Goal: Task Accomplishment & Management: Complete application form

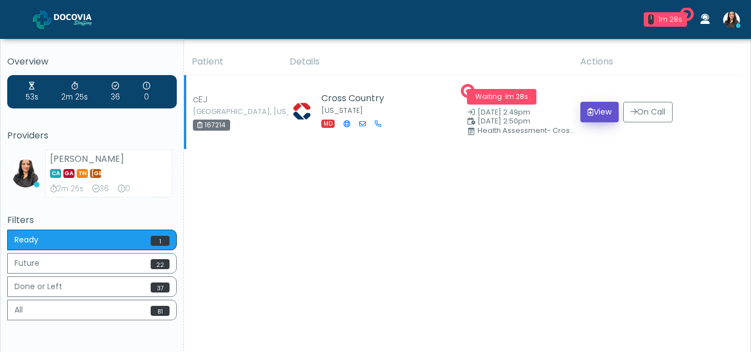
click at [609, 108] on button "View" at bounding box center [600, 112] width 38 height 21
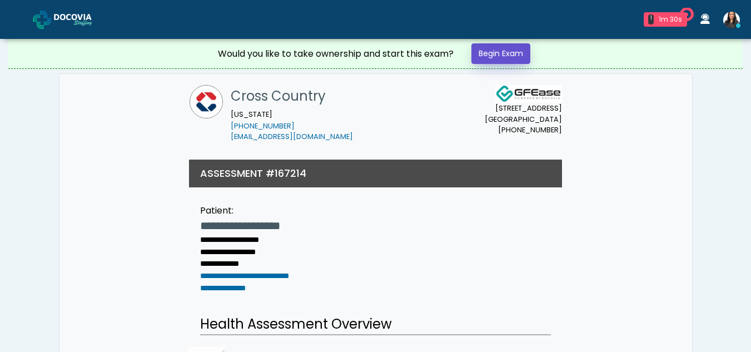
click at [497, 47] on link "Begin Exam" at bounding box center [501, 53] width 59 height 21
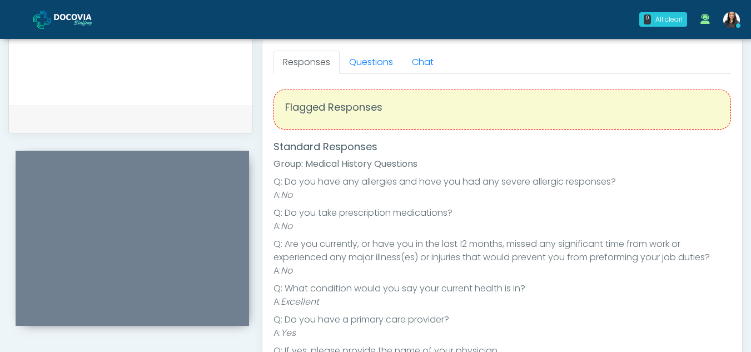
scroll to position [479, 0]
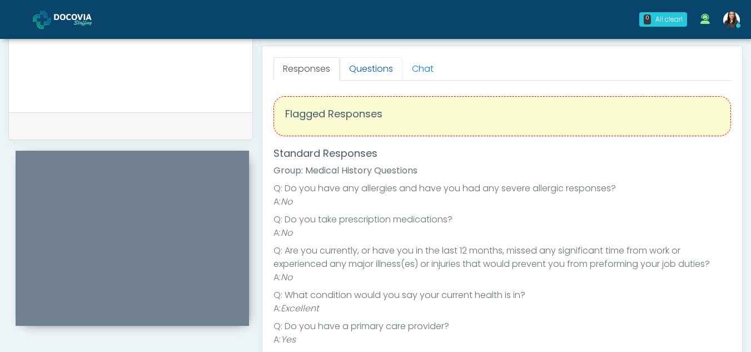
click at [377, 67] on link "Questions" at bounding box center [371, 68] width 63 height 23
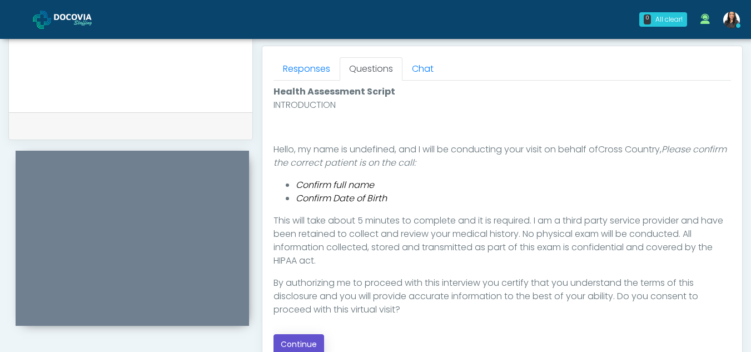
click at [314, 344] on button "Continue" at bounding box center [299, 344] width 51 height 21
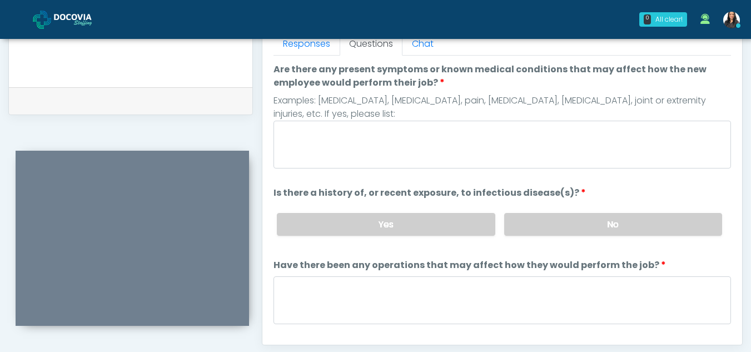
scroll to position [502, 0]
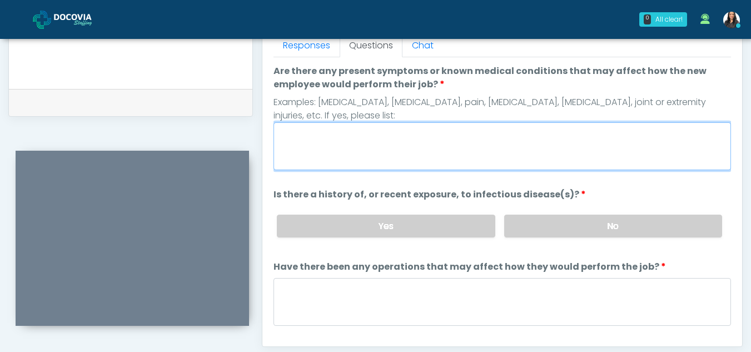
click at [367, 134] on textarea "Are there any present symptoms or known medical conditions that may affect how …" at bounding box center [503, 146] width 458 height 48
type textarea "**"
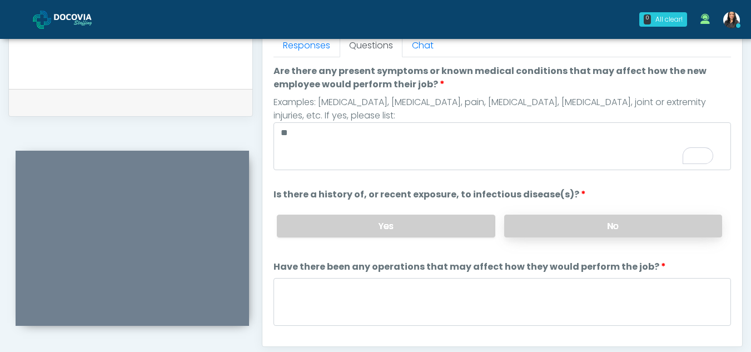
click at [630, 237] on label "No" at bounding box center [613, 226] width 218 height 23
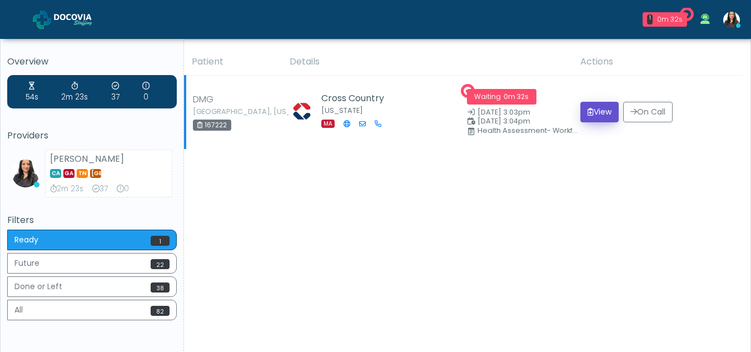
click at [598, 111] on button "View" at bounding box center [600, 112] width 38 height 21
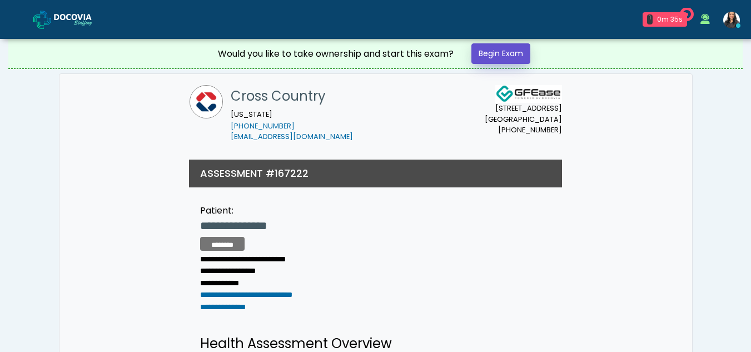
click at [511, 48] on link "Begin Exam" at bounding box center [501, 53] width 59 height 21
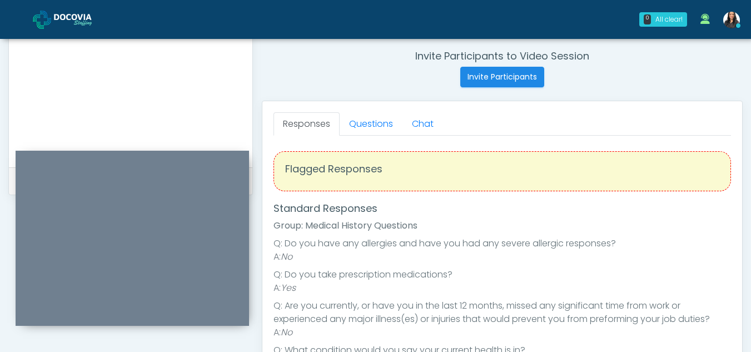
scroll to position [422, 0]
click at [382, 132] on link "Questions" at bounding box center [371, 125] width 63 height 23
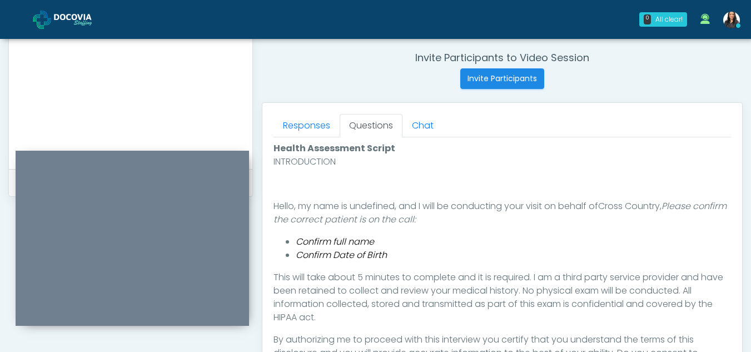
scroll to position [566, 0]
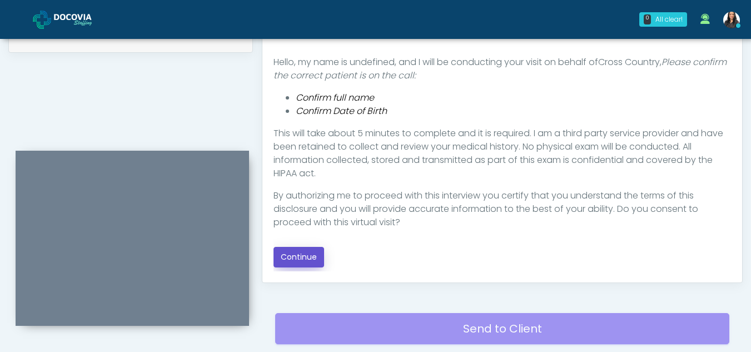
click at [295, 253] on button "Continue" at bounding box center [299, 257] width 51 height 21
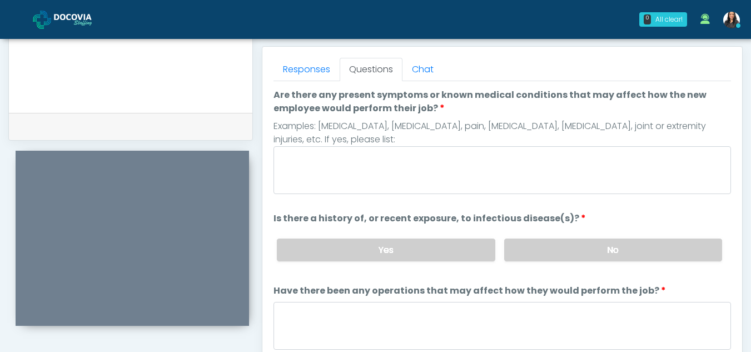
scroll to position [477, 0]
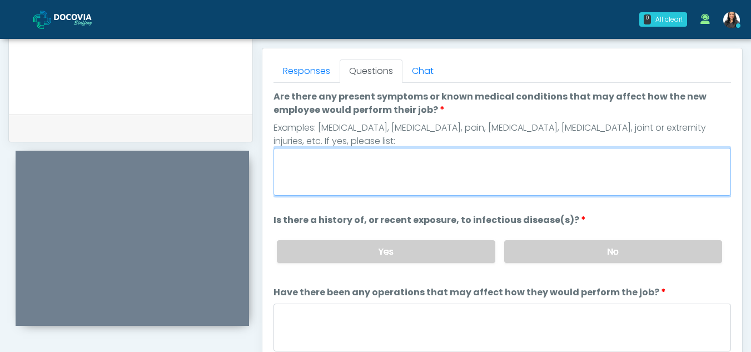
click at [433, 165] on textarea "Are there any present symptoms or known medical conditions that may affect how …" at bounding box center [503, 172] width 458 height 48
type textarea "**"
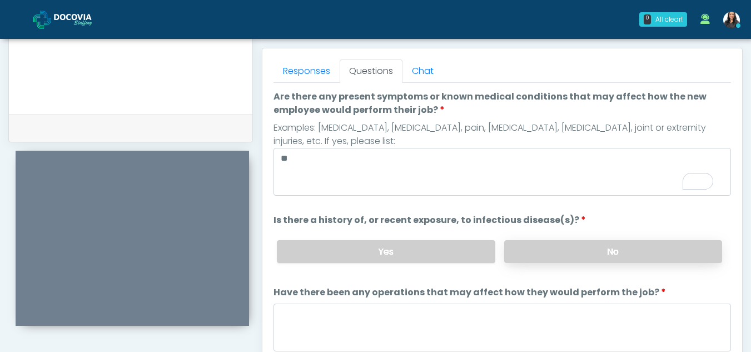
click at [663, 242] on label "No" at bounding box center [613, 251] width 218 height 23
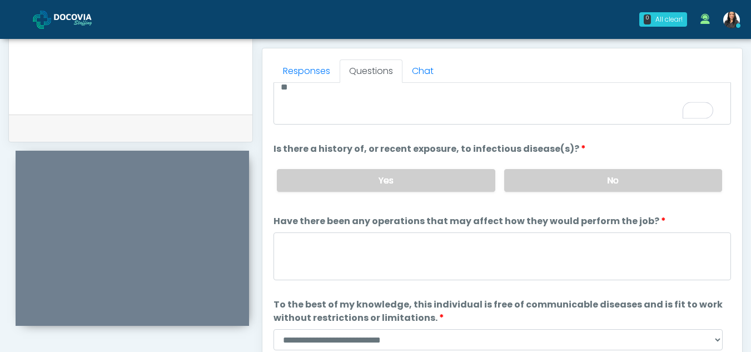
scroll to position [95, 0]
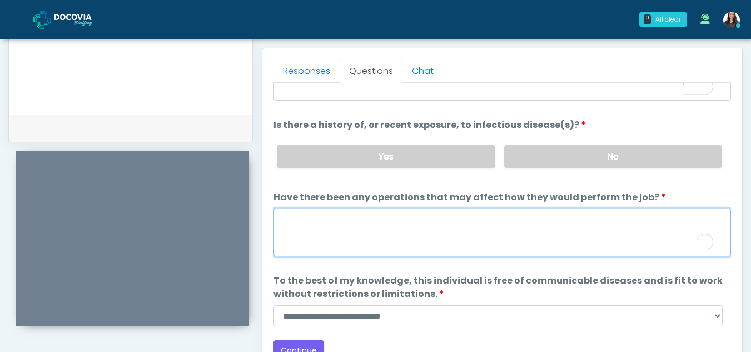
click at [299, 234] on textarea "Have there been any operations that may affect how they would perform the job?" at bounding box center [503, 233] width 458 height 48
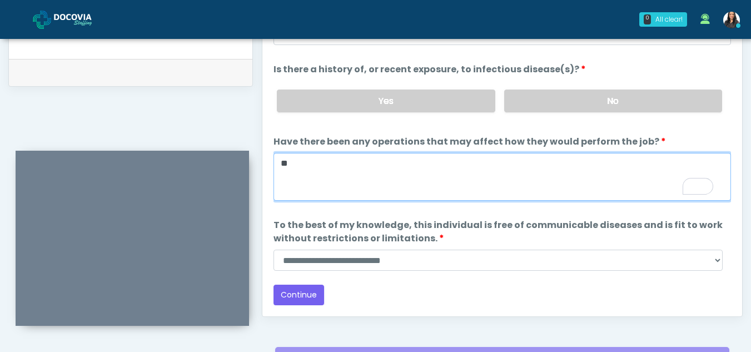
scroll to position [534, 0]
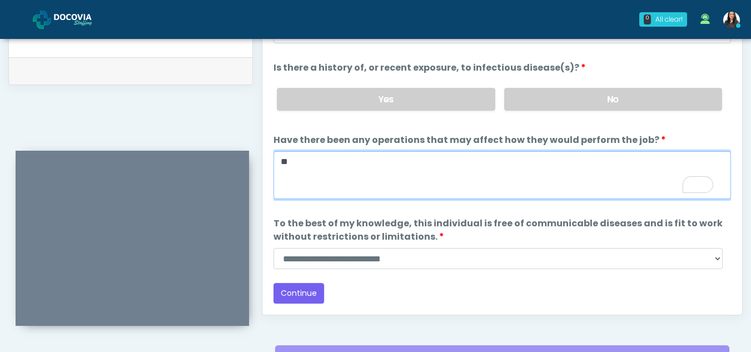
type textarea "**"
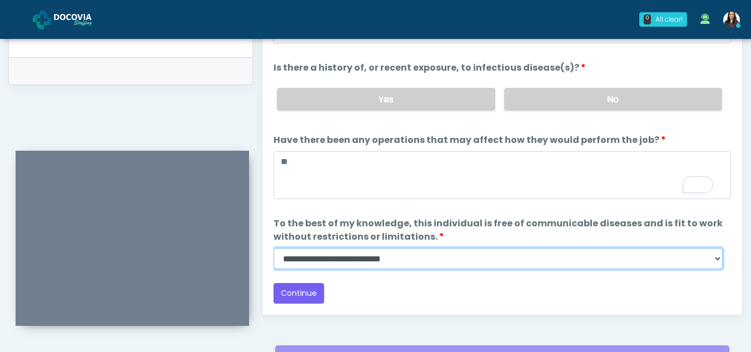
click at [716, 259] on select "**********" at bounding box center [498, 258] width 449 height 21
select select "******"
click at [274, 248] on select "**********" at bounding box center [498, 258] width 449 height 21
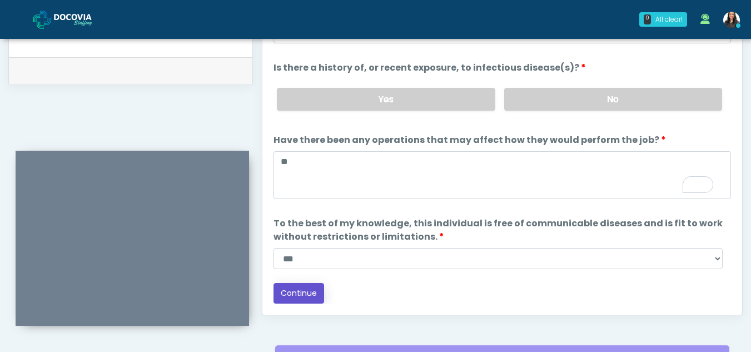
click at [303, 295] on button "Continue" at bounding box center [299, 293] width 51 height 21
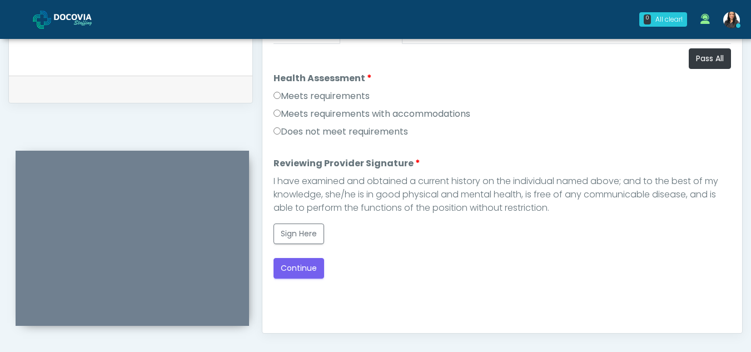
scroll to position [511, 0]
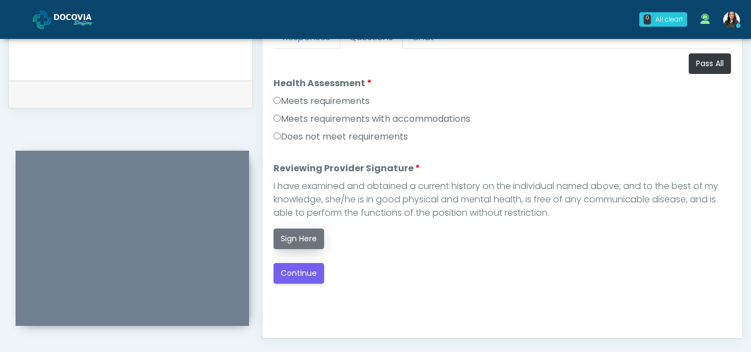
click at [296, 241] on button "Sign Here" at bounding box center [299, 239] width 51 height 21
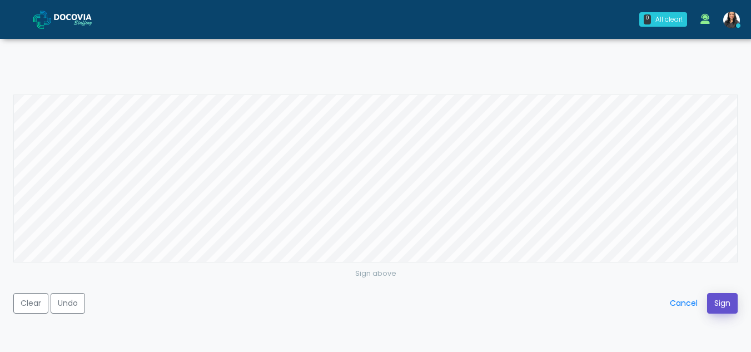
click at [720, 305] on button "Sign" at bounding box center [722, 303] width 31 height 21
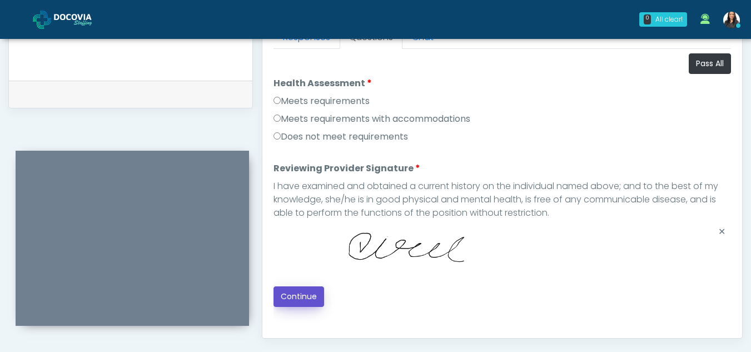
click at [304, 300] on button "Continue" at bounding box center [299, 296] width 51 height 21
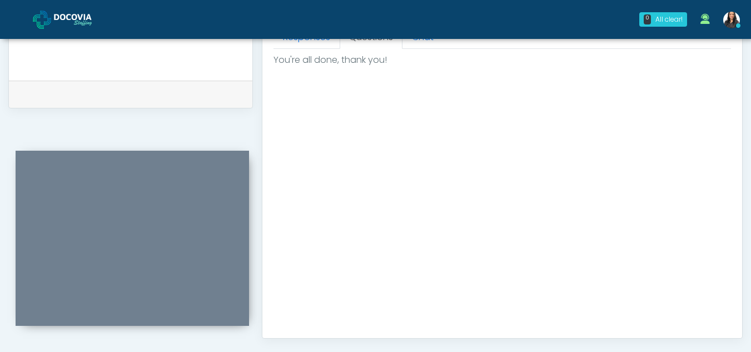
scroll to position [667, 0]
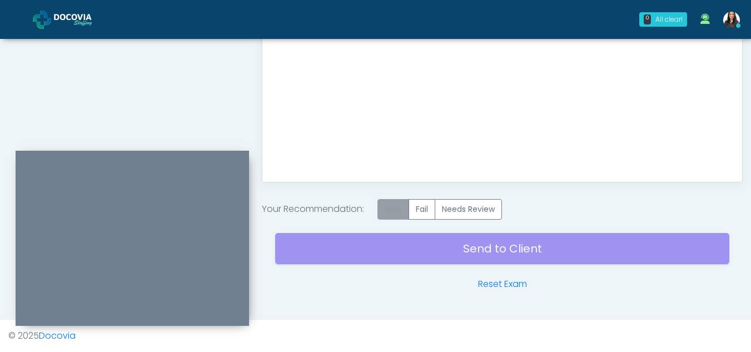
click at [403, 216] on label "Pass" at bounding box center [394, 209] width 32 height 21
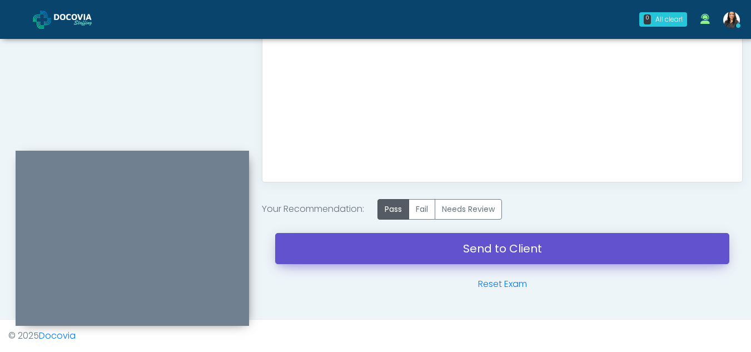
click at [512, 253] on link "Send to Client" at bounding box center [502, 248] width 454 height 31
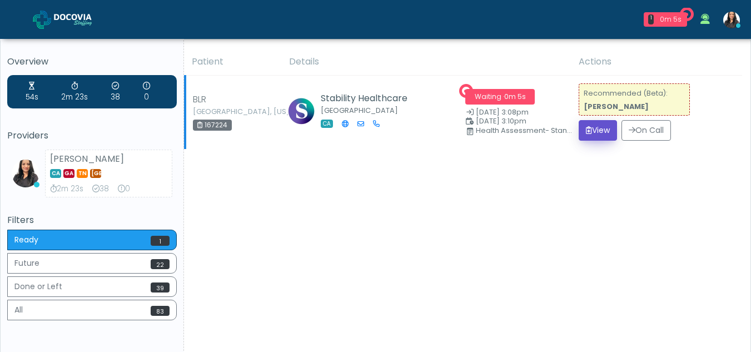
click at [588, 130] on button "View" at bounding box center [598, 130] width 38 height 21
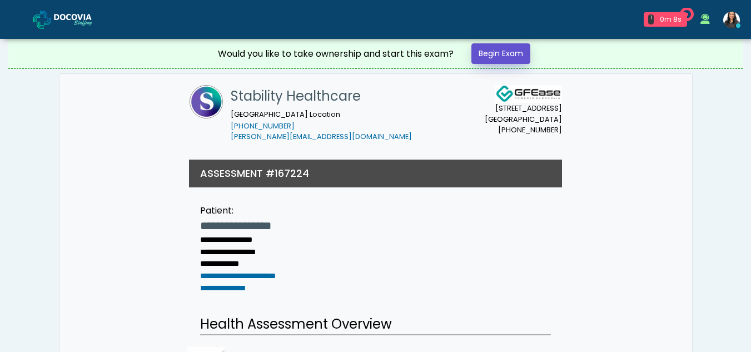
click at [499, 51] on link "Begin Exam" at bounding box center [501, 53] width 59 height 21
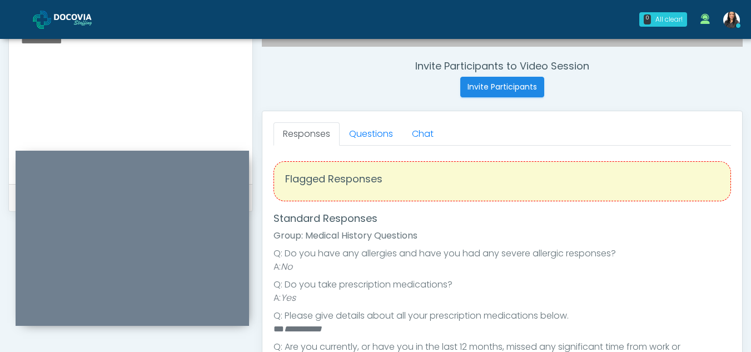
scroll to position [412, 0]
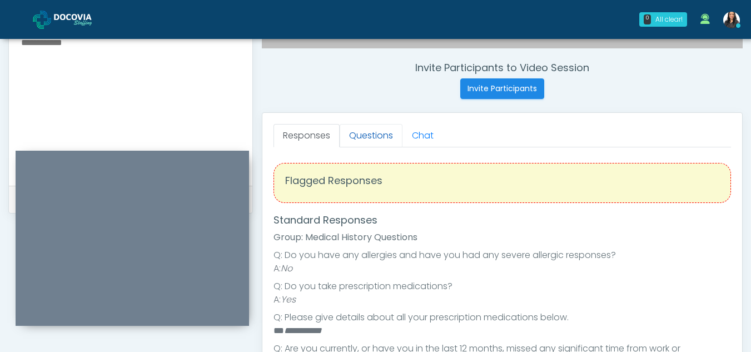
click at [383, 133] on link "Questions" at bounding box center [371, 135] width 63 height 23
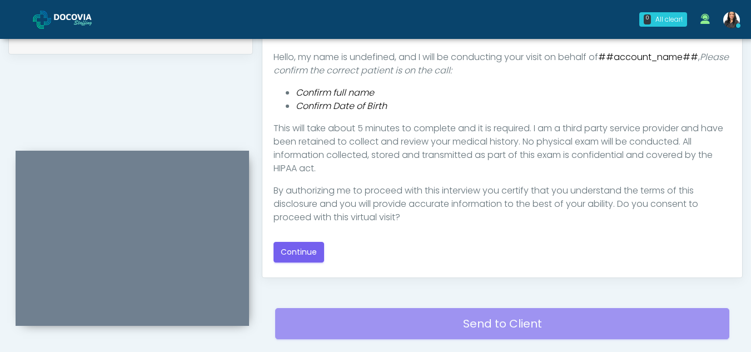
scroll to position [576, 0]
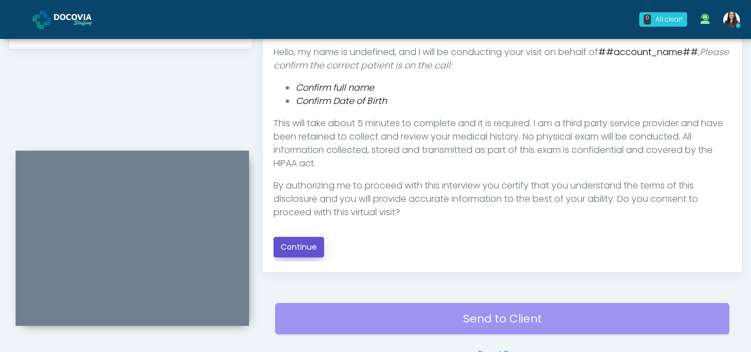
click at [303, 243] on button "Continue" at bounding box center [299, 247] width 51 height 21
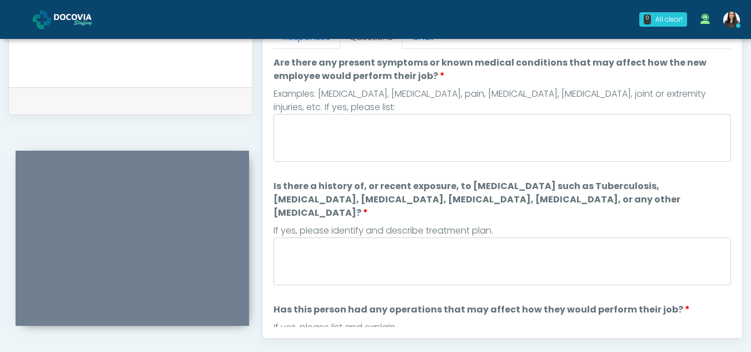
scroll to position [482, 0]
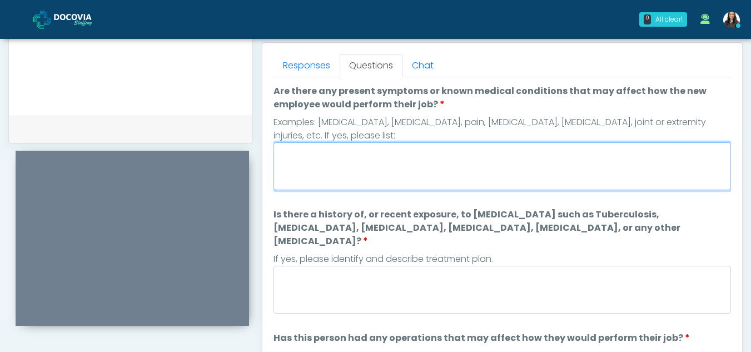
click at [379, 159] on textarea "Are there any present symptoms or known medical conditions that may affect how …" at bounding box center [503, 166] width 458 height 48
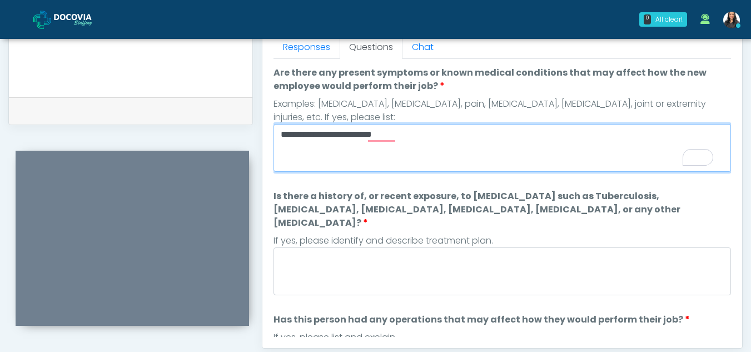
scroll to position [504, 0]
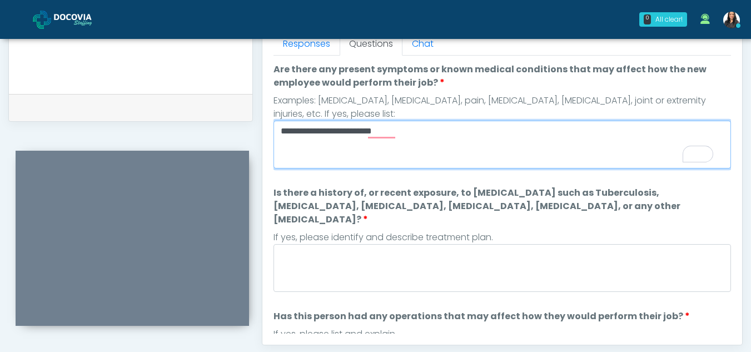
click at [453, 150] on textarea "**********" at bounding box center [503, 145] width 458 height 48
type textarea "**********"
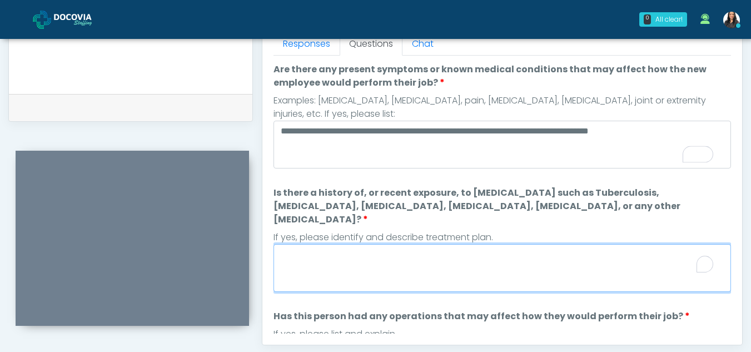
click at [354, 250] on textarea "Is there a history of, or recent exposure, to infectious diseases such as Tuber…" at bounding box center [503, 268] width 458 height 48
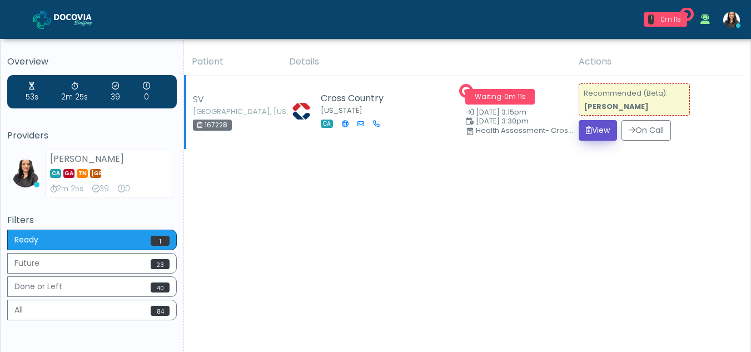
click at [597, 132] on button "View" at bounding box center [598, 130] width 38 height 21
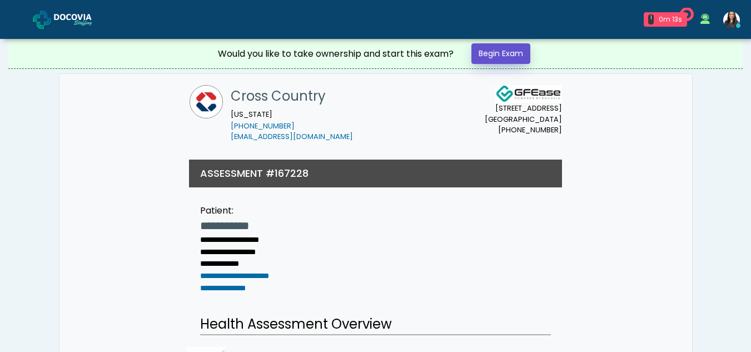
click at [489, 52] on link "Begin Exam" at bounding box center [501, 53] width 59 height 21
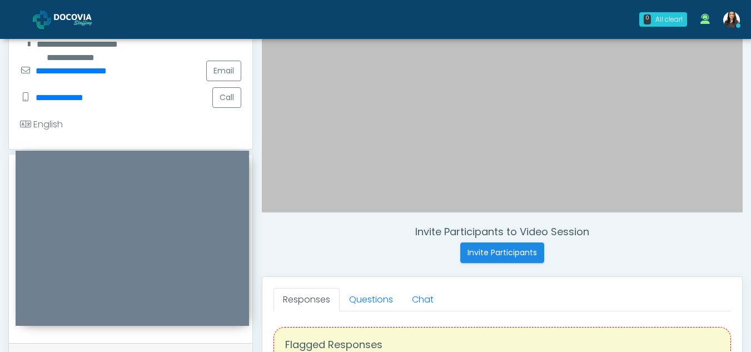
scroll to position [253, 0]
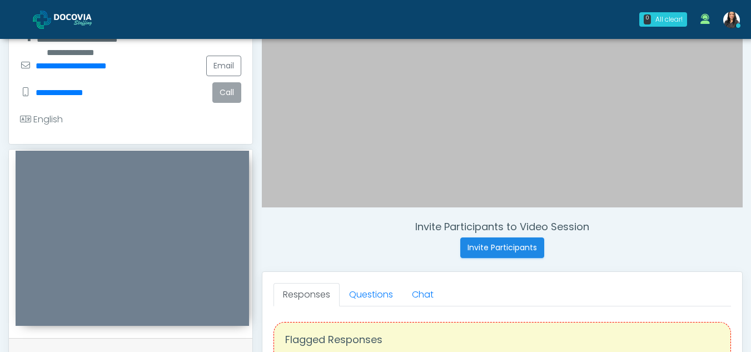
click at [235, 92] on button "Call" at bounding box center [226, 92] width 29 height 21
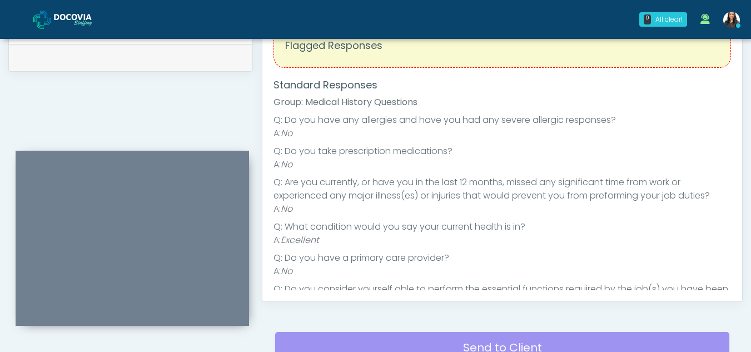
scroll to position [440, 0]
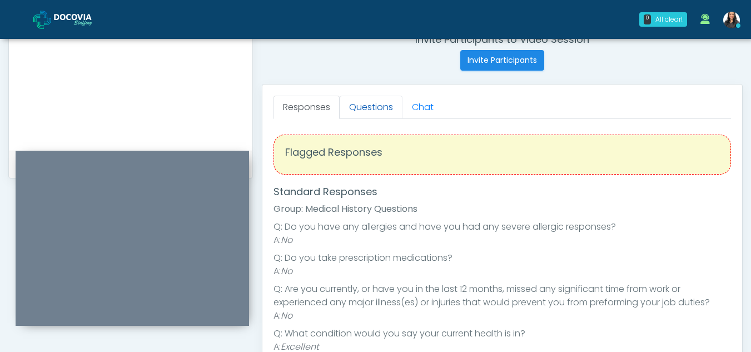
click at [368, 108] on link "Questions" at bounding box center [371, 107] width 63 height 23
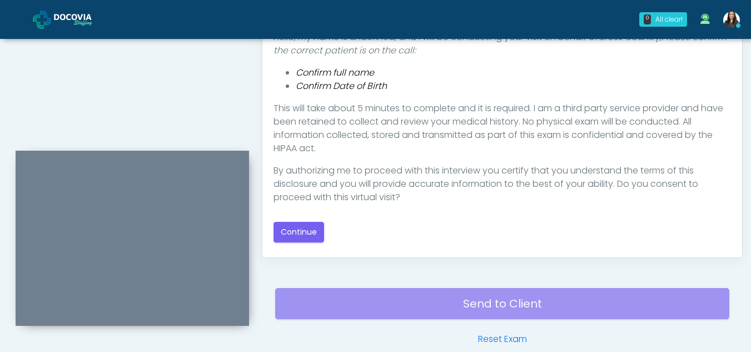
scroll to position [593, 0]
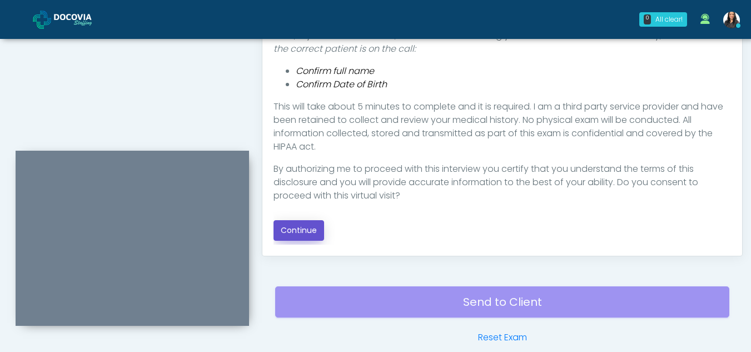
click at [298, 226] on button "Continue" at bounding box center [299, 230] width 51 height 21
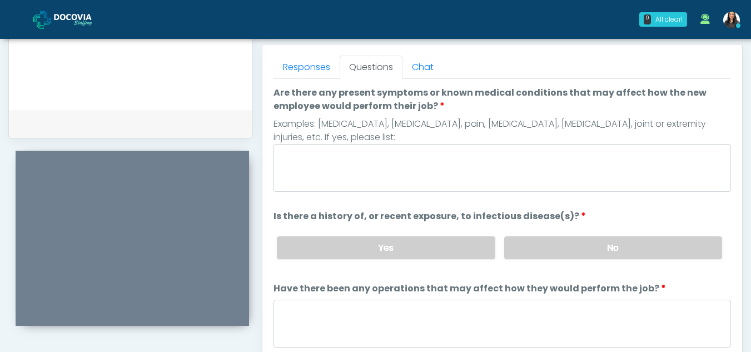
scroll to position [462, 0]
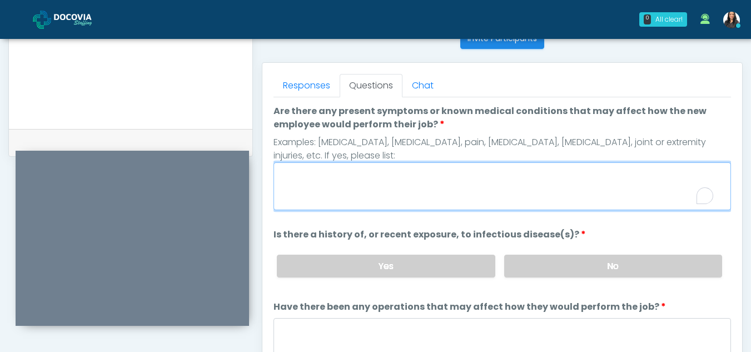
click at [366, 183] on textarea "Are there any present symptoms or known medical conditions that may affect how …" at bounding box center [503, 186] width 458 height 48
type textarea "**"
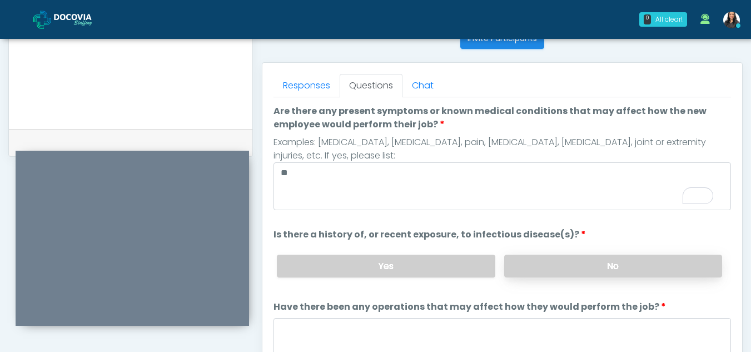
click at [636, 265] on label "No" at bounding box center [613, 266] width 218 height 23
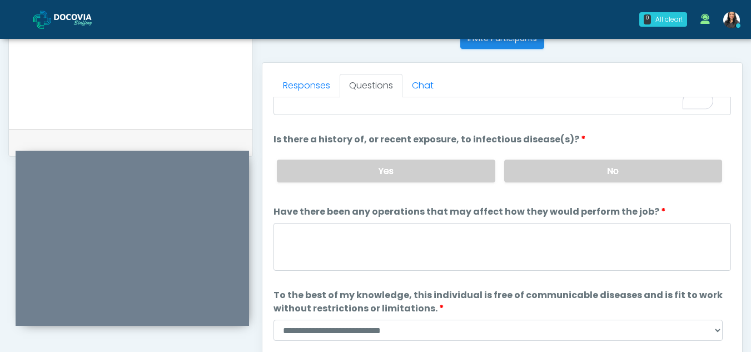
scroll to position [95, 0]
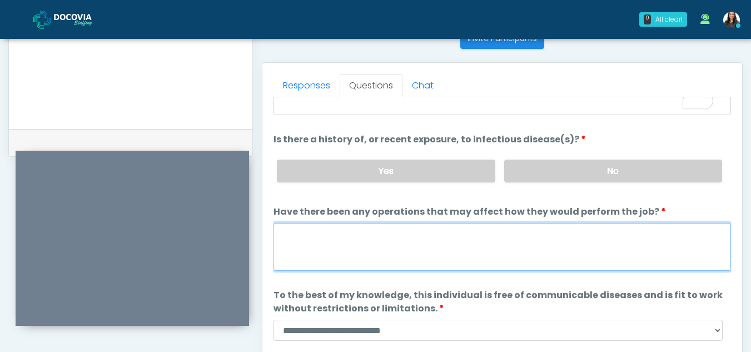
click at [380, 244] on textarea "Have there been any operations that may affect how they would perform the job?" at bounding box center [503, 247] width 458 height 48
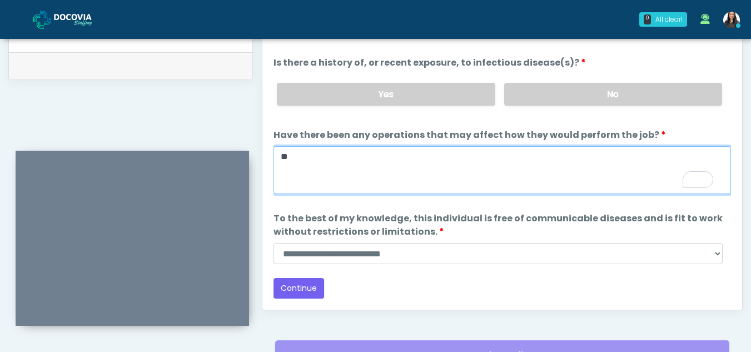
type textarea "**"
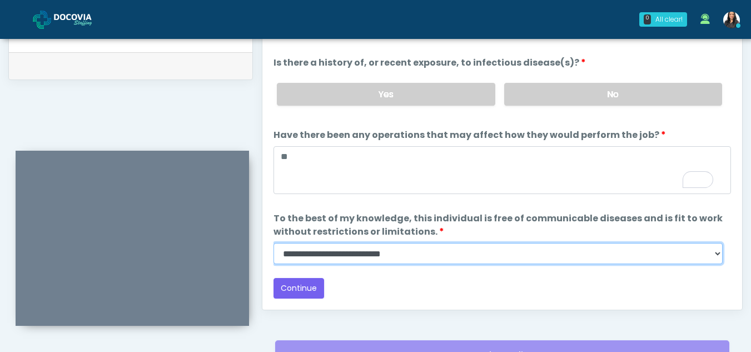
click at [712, 254] on select "**********" at bounding box center [498, 253] width 449 height 21
select select "******"
click at [274, 243] on select "**********" at bounding box center [498, 253] width 449 height 21
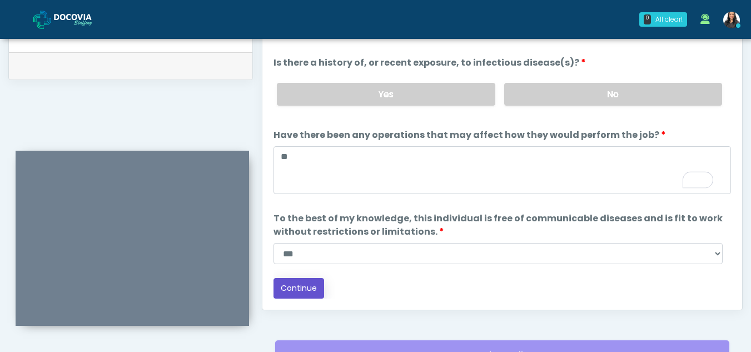
click at [296, 288] on button "Continue" at bounding box center [299, 288] width 51 height 21
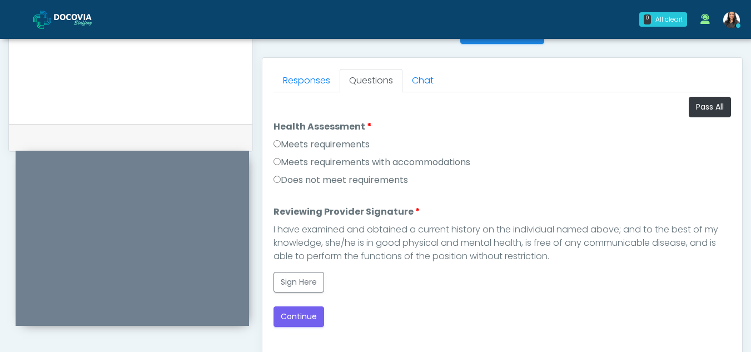
scroll to position [455, 0]
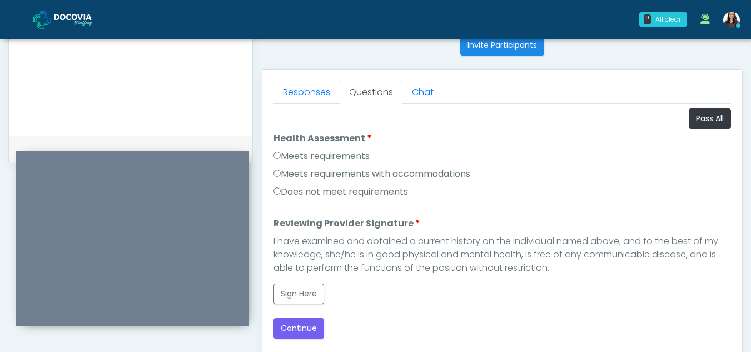
click at [278, 159] on label "Meets requirements" at bounding box center [322, 156] width 96 height 13
click at [301, 294] on button "Sign Here" at bounding box center [299, 294] width 51 height 21
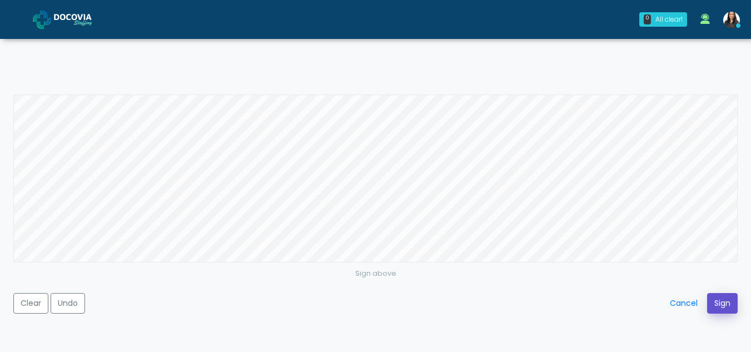
click at [730, 300] on button "Sign" at bounding box center [722, 303] width 31 height 21
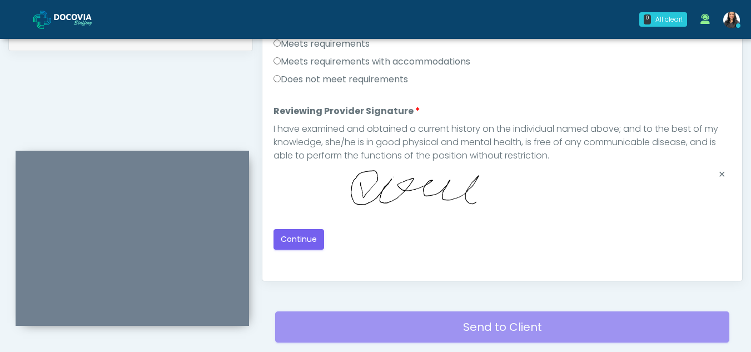
scroll to position [571, 0]
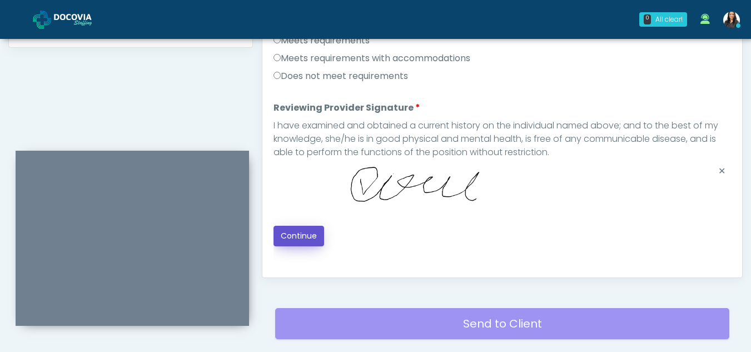
click at [301, 232] on button "Continue" at bounding box center [299, 236] width 51 height 21
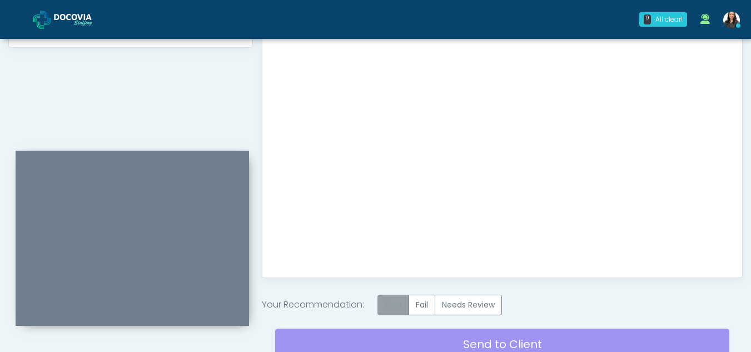
click at [394, 303] on label "Pass" at bounding box center [394, 305] width 32 height 21
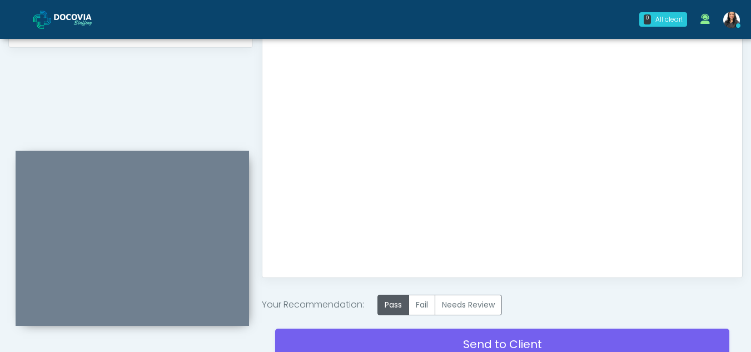
scroll to position [667, 0]
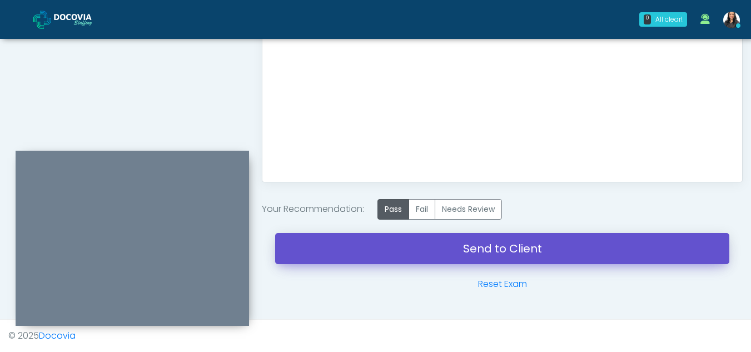
click at [458, 254] on link "Send to Client" at bounding box center [502, 248] width 454 height 31
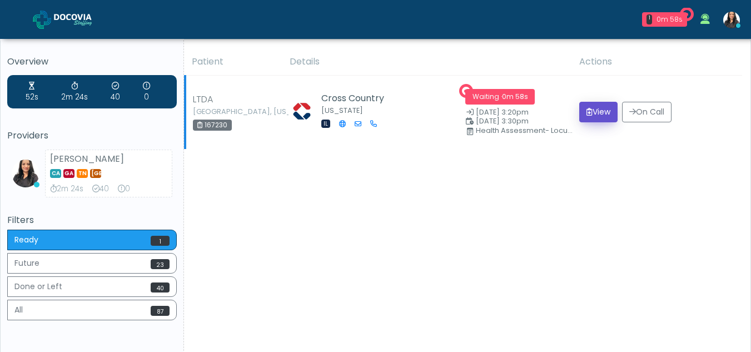
click at [593, 111] on button "View" at bounding box center [598, 112] width 38 height 21
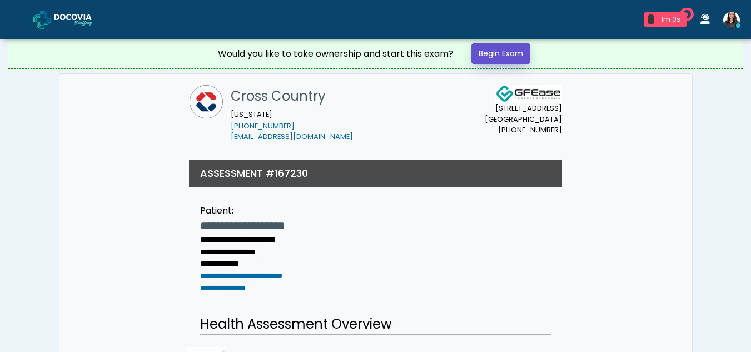
click at [498, 47] on link "Begin Exam" at bounding box center [501, 53] width 59 height 21
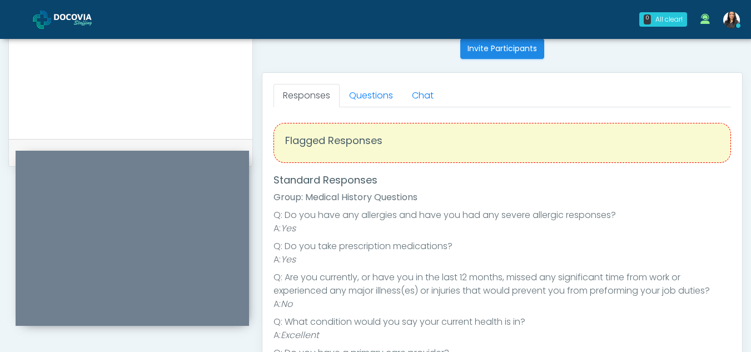
scroll to position [437, 0]
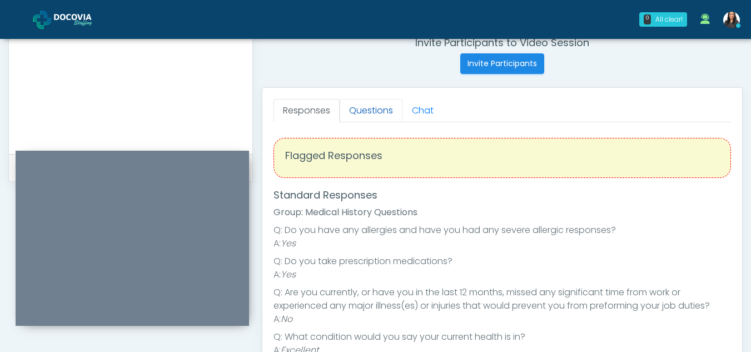
click at [381, 106] on link "Questions" at bounding box center [371, 110] width 63 height 23
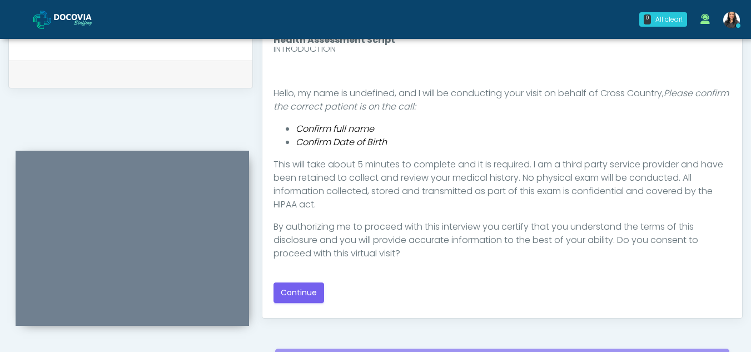
scroll to position [571, 0]
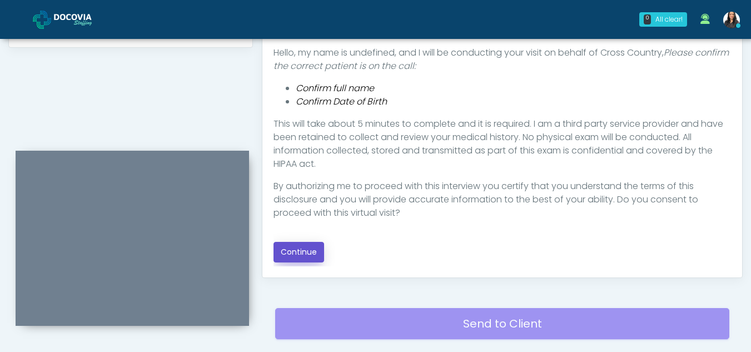
click at [300, 251] on button "Continue" at bounding box center [299, 252] width 51 height 21
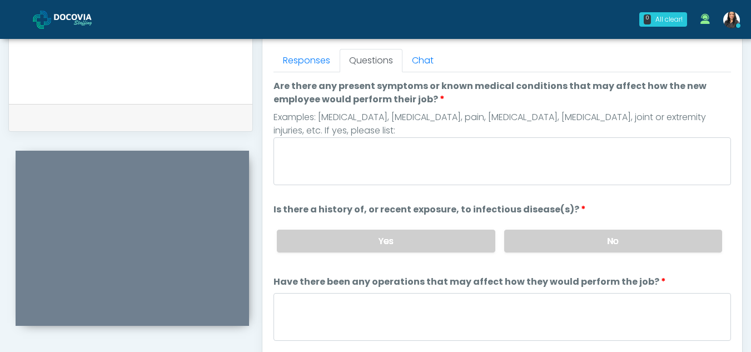
scroll to position [477, 0]
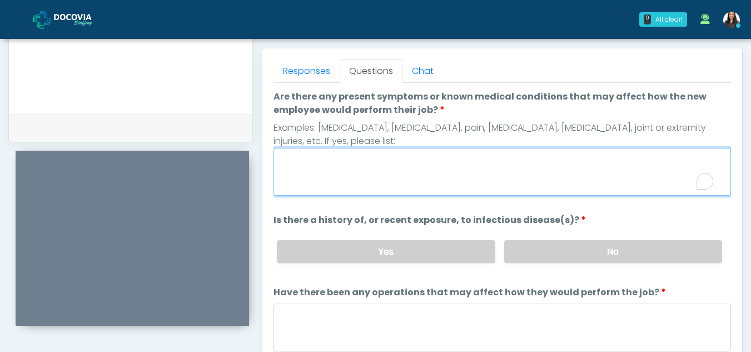
click at [379, 167] on textarea "Are there any present symptoms or known medical conditions that may affect how …" at bounding box center [503, 172] width 458 height 48
type textarea "**"
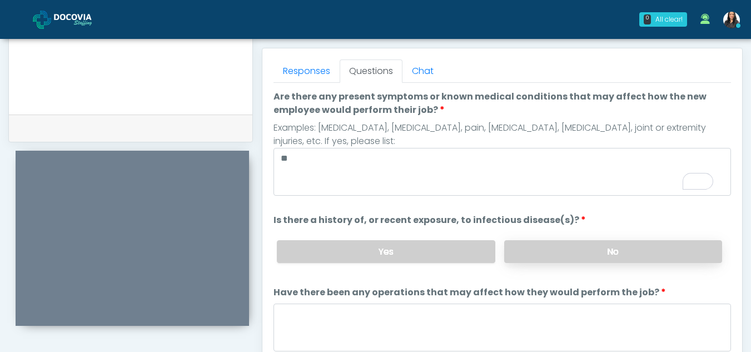
click at [576, 256] on label "No" at bounding box center [613, 251] width 218 height 23
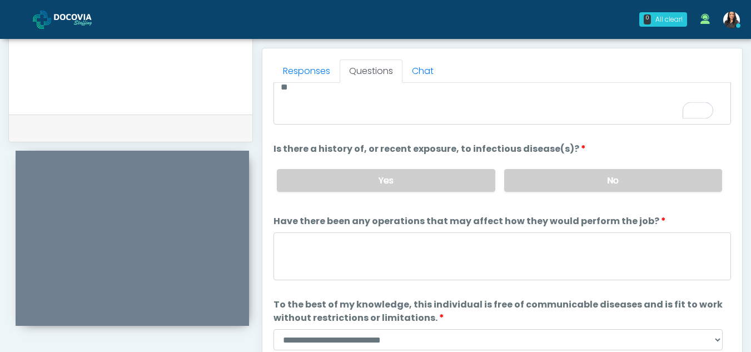
scroll to position [95, 0]
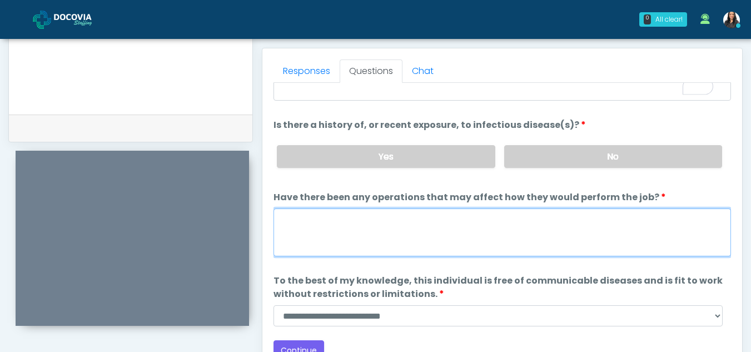
click at [326, 232] on textarea "Have there been any operations that may affect how they would perform the job?" at bounding box center [503, 233] width 458 height 48
type textarea "**"
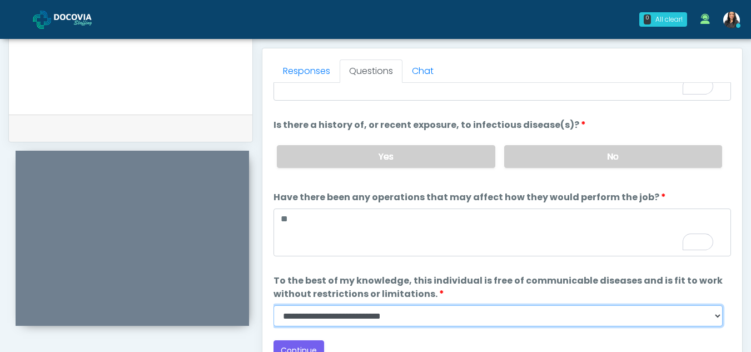
click at [718, 311] on select "**********" at bounding box center [498, 315] width 449 height 21
select select "******"
click at [274, 305] on select "**********" at bounding box center [498, 315] width 449 height 21
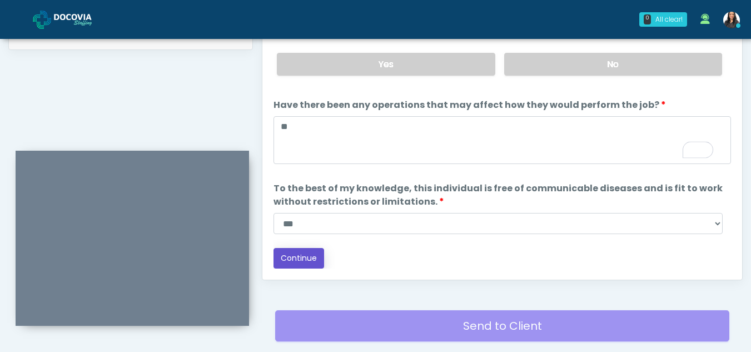
click at [308, 250] on button "Continue" at bounding box center [299, 258] width 51 height 21
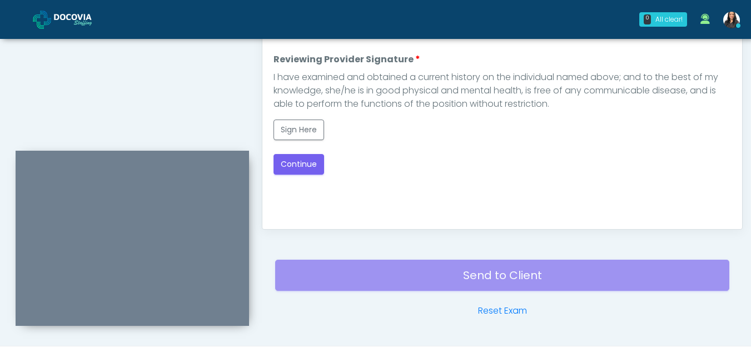
scroll to position [480, 0]
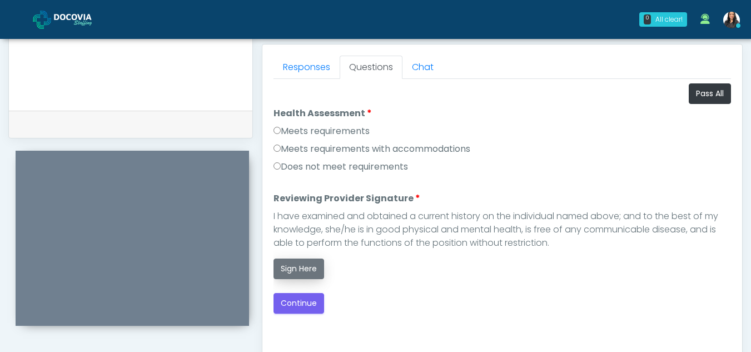
click at [311, 267] on button "Sign Here" at bounding box center [299, 269] width 51 height 21
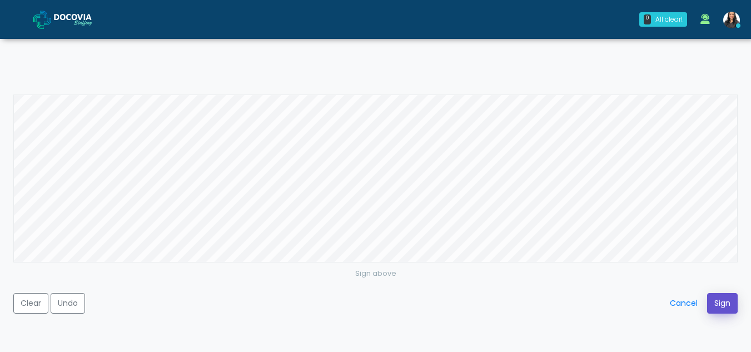
click at [726, 305] on button "Sign" at bounding box center [722, 303] width 31 height 21
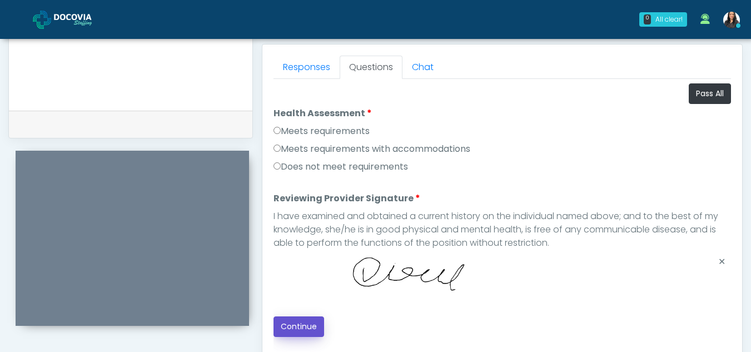
click at [304, 326] on button "Continue" at bounding box center [299, 326] width 51 height 21
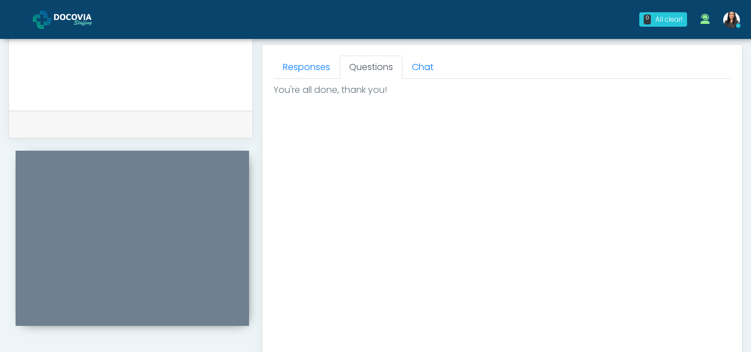
scroll to position [667, 0]
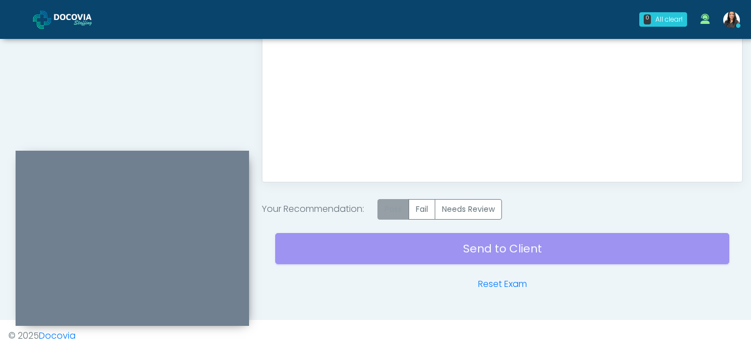
click at [395, 210] on label "Pass" at bounding box center [394, 209] width 32 height 21
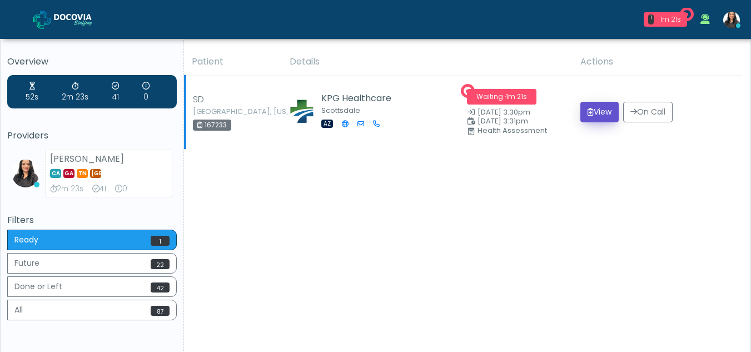
click at [599, 106] on button "View" at bounding box center [600, 112] width 38 height 21
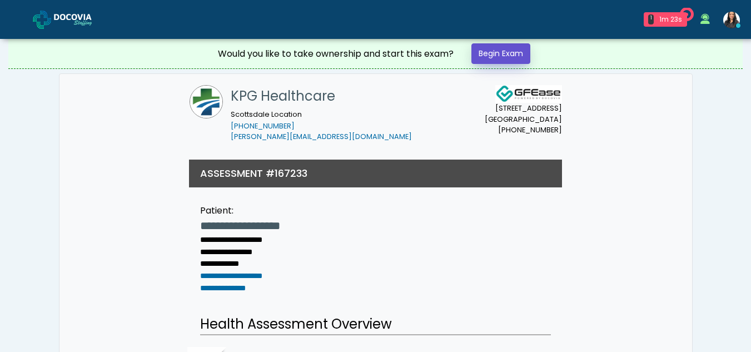
click at [509, 56] on link "Begin Exam" at bounding box center [501, 53] width 59 height 21
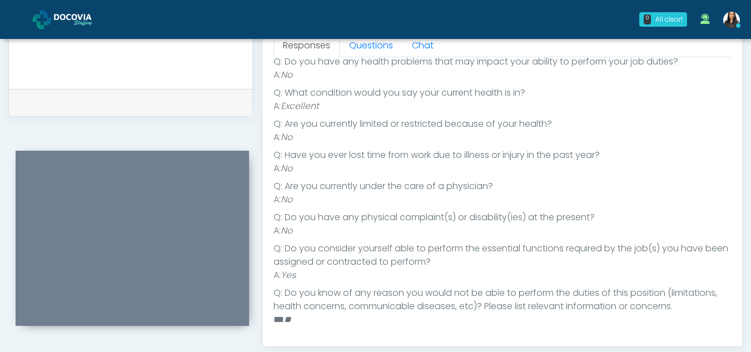
scroll to position [226, 0]
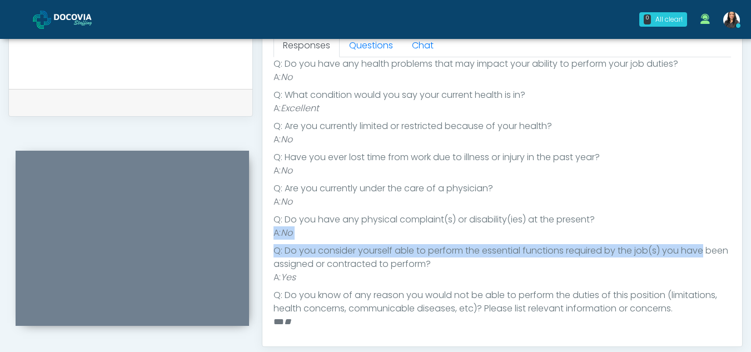
drag, startPoint x: 749, startPoint y: 215, endPoint x: 749, endPoint y: 205, distance: 9.5
click at [749, 207] on div "**********" at bounding box center [375, 0] width 751 height 926
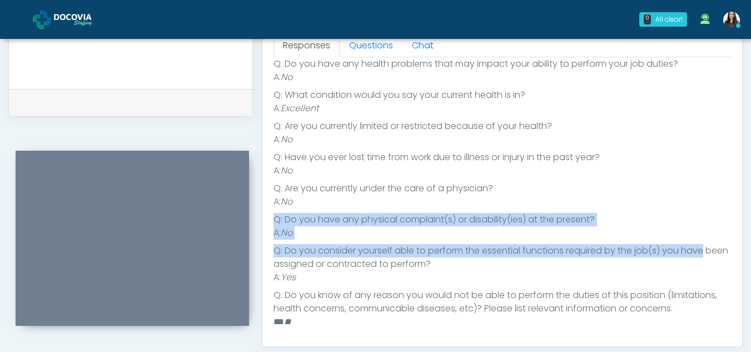
click at [749, 207] on div "**********" at bounding box center [375, 0] width 751 height 926
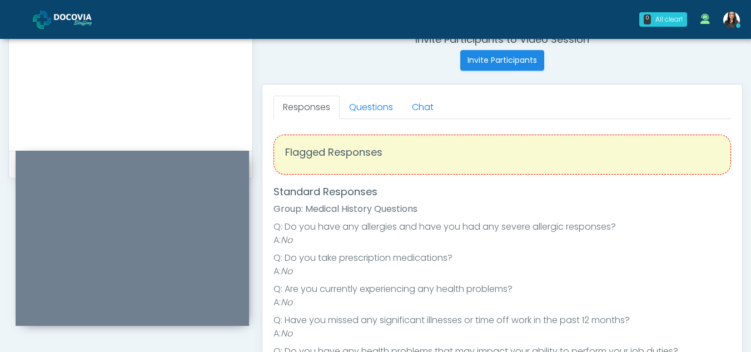
scroll to position [439, 0]
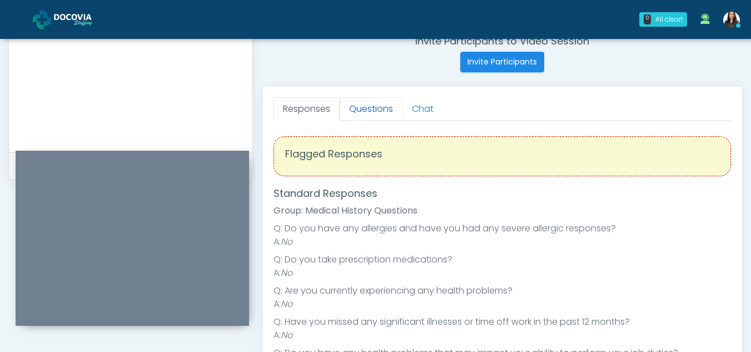
click at [358, 108] on link "Questions" at bounding box center [371, 108] width 63 height 23
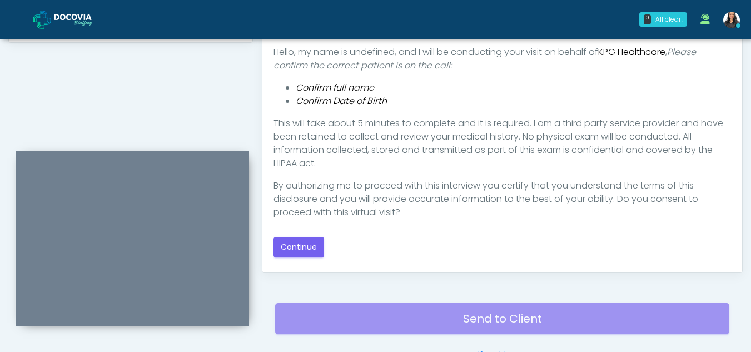
scroll to position [579, 0]
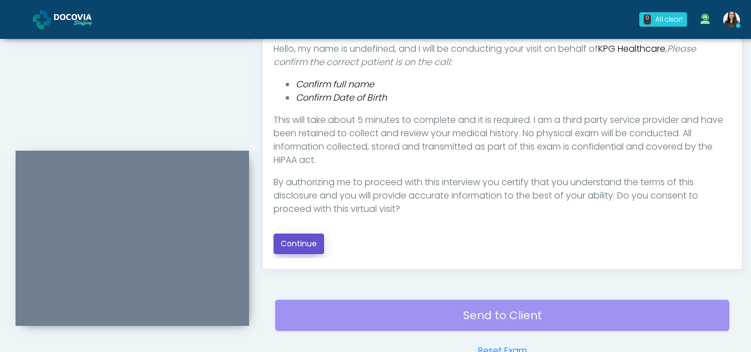
click at [300, 241] on button "Continue" at bounding box center [299, 244] width 51 height 21
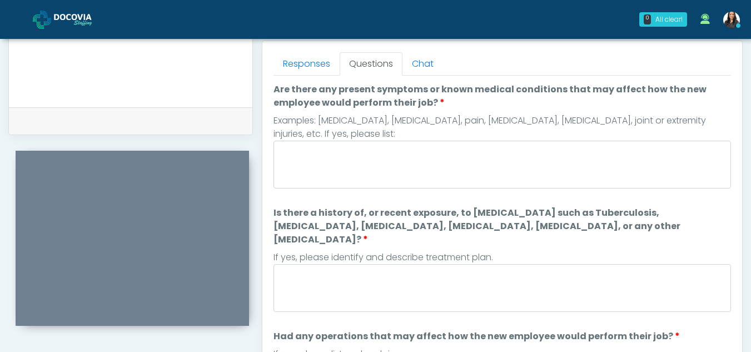
scroll to position [475, 0]
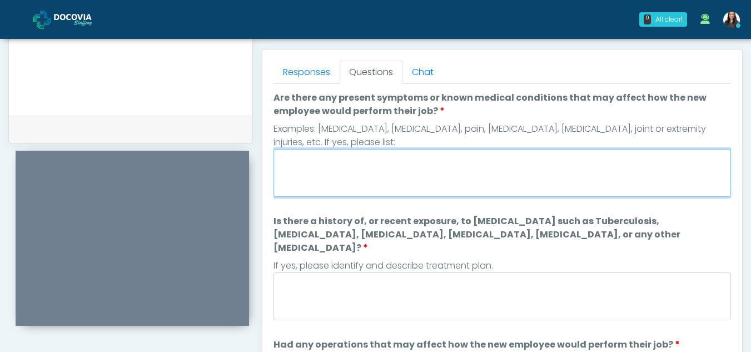
click at [343, 176] on textarea "Are there any present symptoms or known medical conditions that may affect how …" at bounding box center [503, 173] width 458 height 48
type textarea "**"
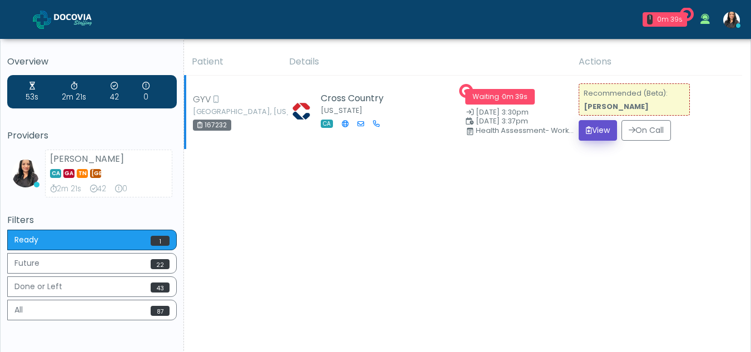
click at [599, 129] on button "View" at bounding box center [598, 130] width 38 height 21
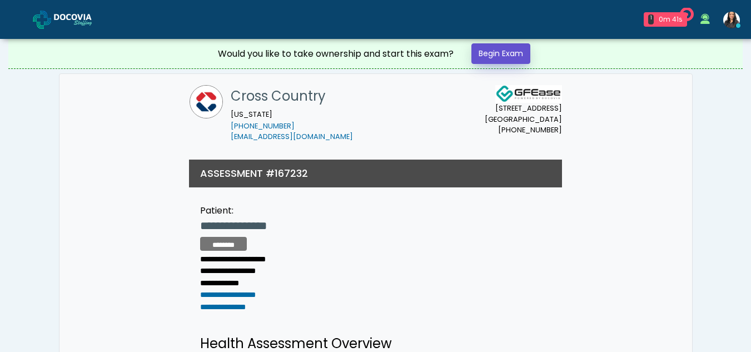
click at [506, 52] on link "Begin Exam" at bounding box center [501, 53] width 59 height 21
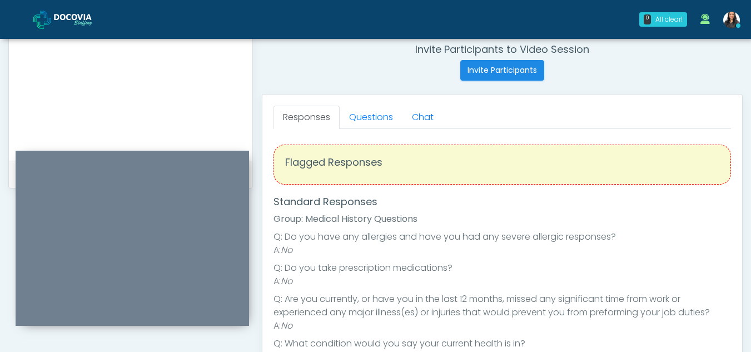
scroll to position [420, 0]
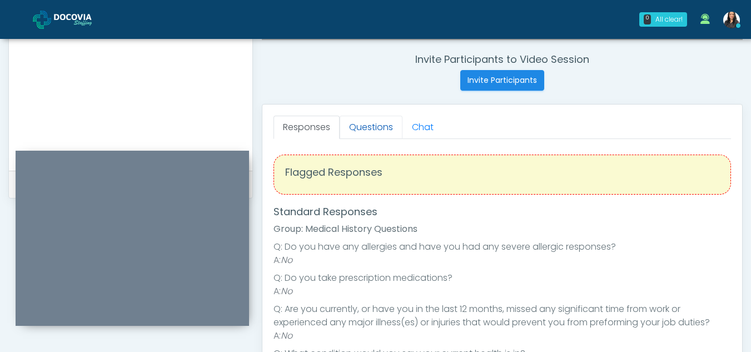
click at [384, 117] on link "Questions" at bounding box center [371, 127] width 63 height 23
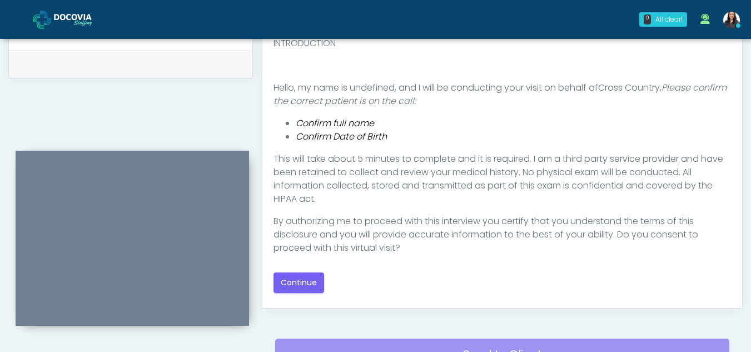
scroll to position [551, 0]
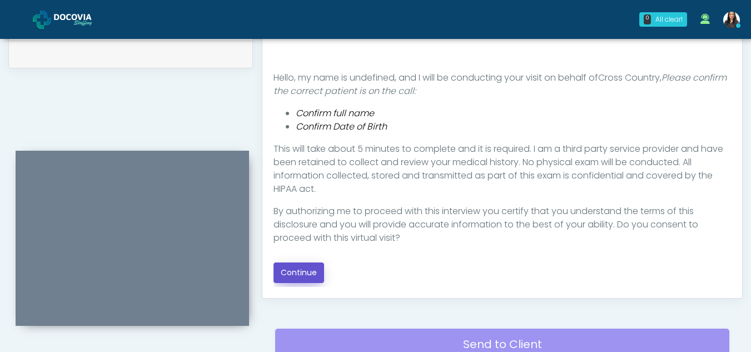
click at [309, 273] on button "Continue" at bounding box center [299, 272] width 51 height 21
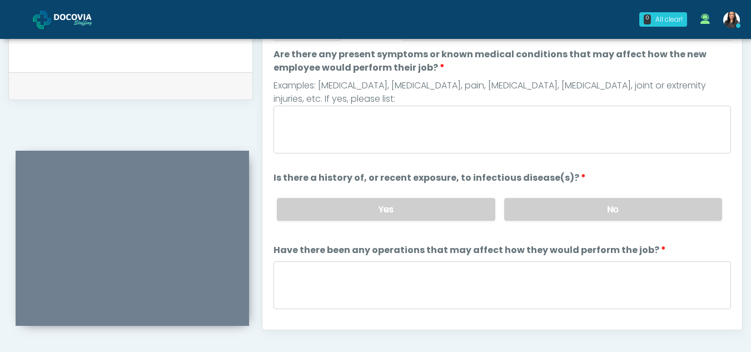
scroll to position [496, 0]
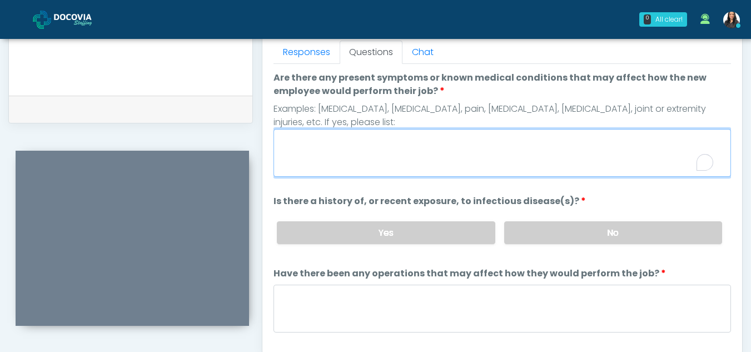
click at [384, 164] on textarea "Are there any present symptoms or known medical conditions that may affect how …" at bounding box center [503, 153] width 458 height 48
type textarea "**"
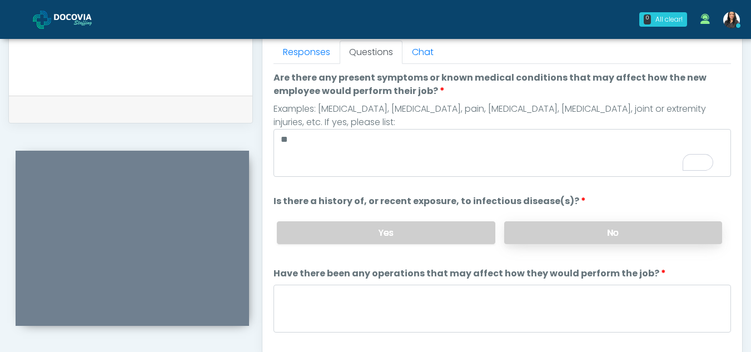
click at [647, 236] on label "No" at bounding box center [613, 232] width 218 height 23
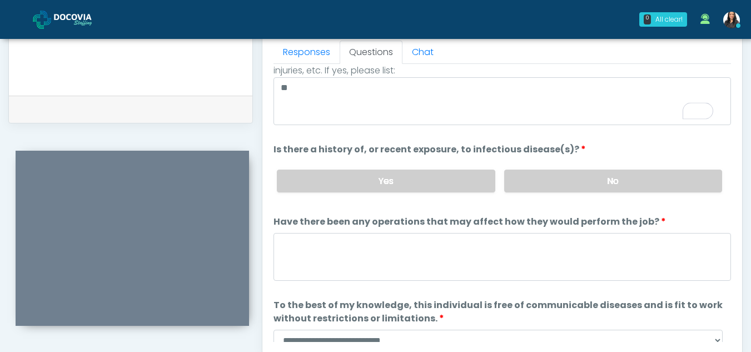
scroll to position [95, 0]
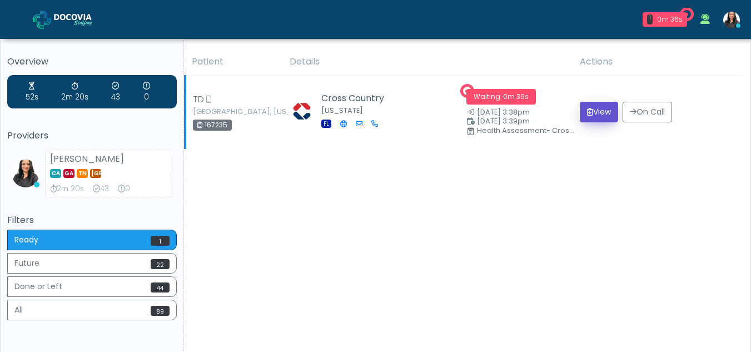
click at [595, 108] on button "View" at bounding box center [599, 112] width 38 height 21
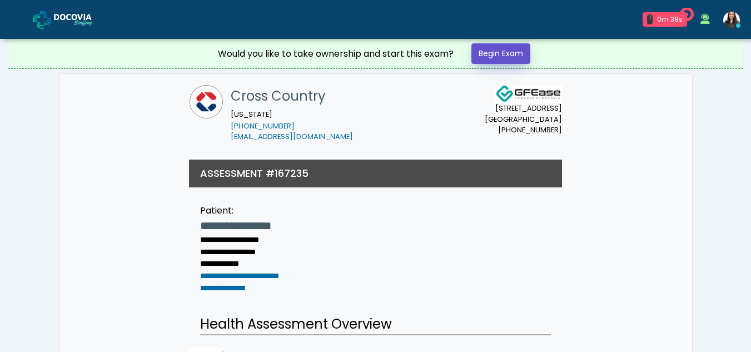
click at [497, 49] on link "Begin Exam" at bounding box center [501, 53] width 59 height 21
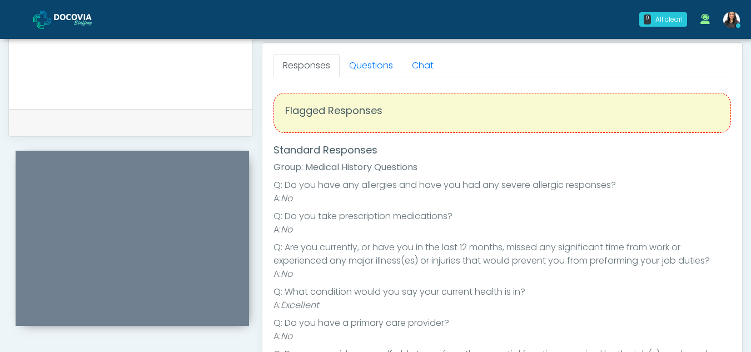
scroll to position [480, 0]
click at [375, 72] on link "Questions" at bounding box center [371, 67] width 63 height 23
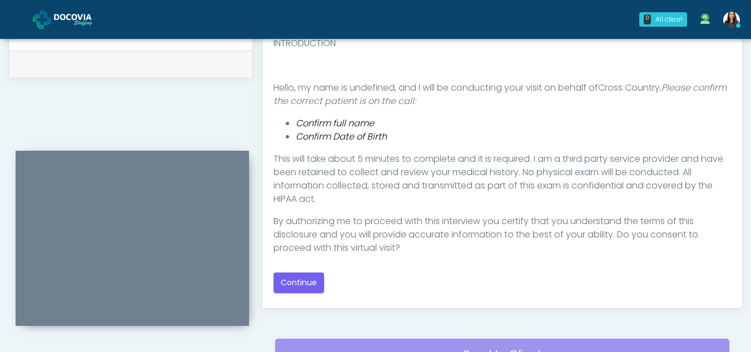
scroll to position [4, 0]
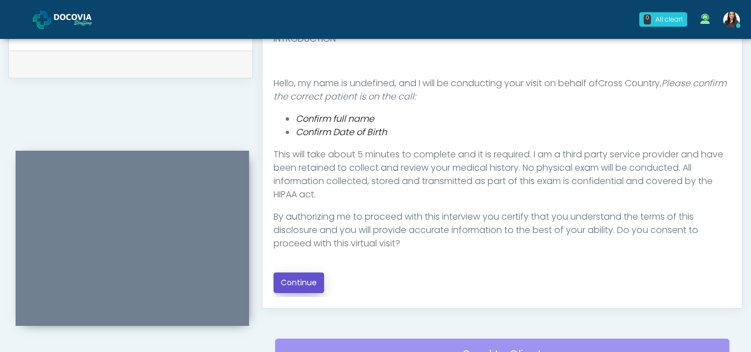
click at [297, 279] on button "Continue" at bounding box center [299, 283] width 51 height 21
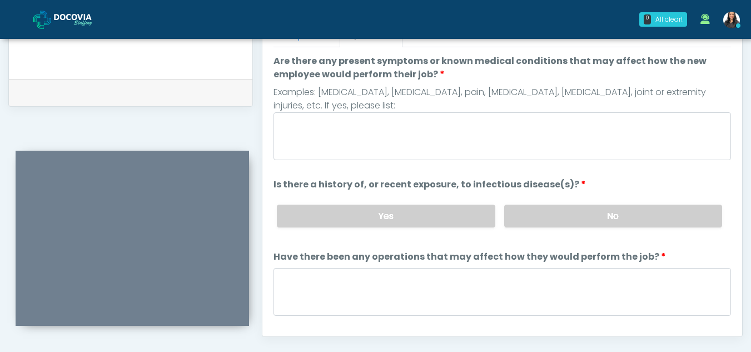
scroll to position [509, 0]
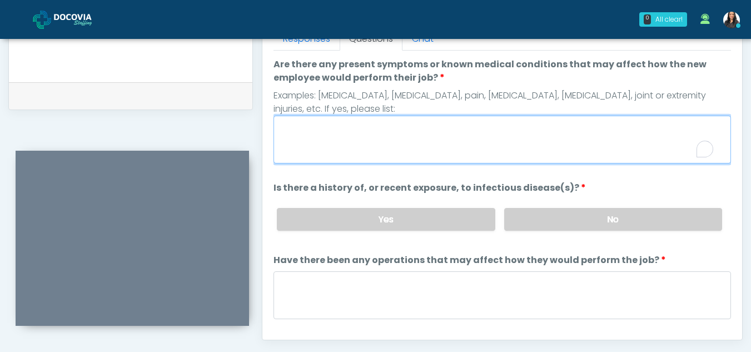
click at [359, 131] on textarea "Are there any present symptoms or known medical conditions that may affect how …" at bounding box center [503, 140] width 458 height 48
type textarea "**"
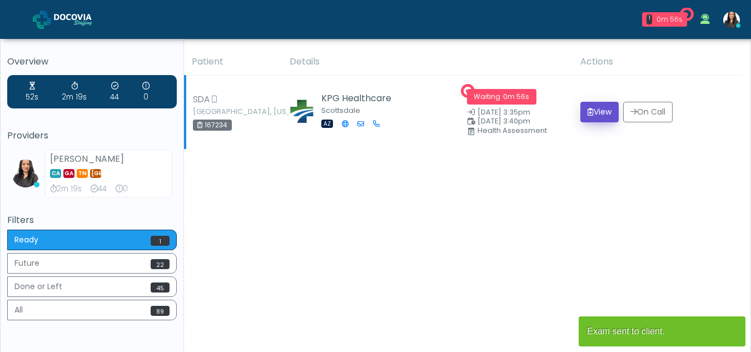
click at [599, 112] on button "View" at bounding box center [600, 112] width 38 height 21
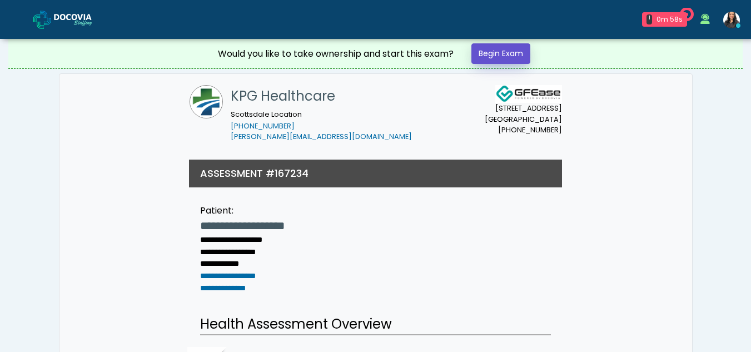
click at [505, 53] on link "Begin Exam" at bounding box center [501, 53] width 59 height 21
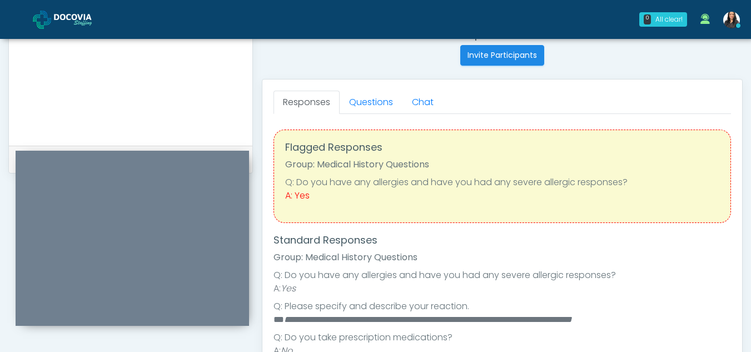
scroll to position [444, 0]
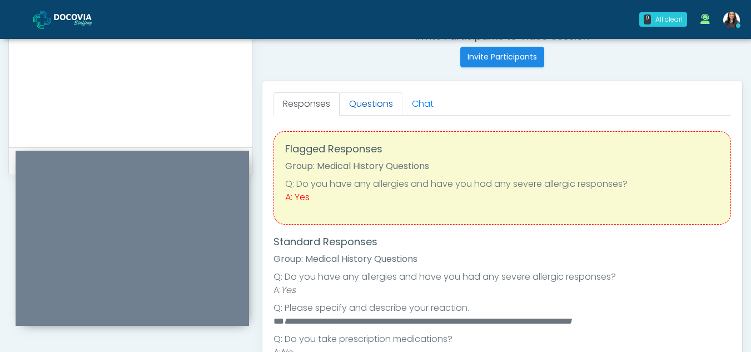
click at [386, 105] on link "Questions" at bounding box center [371, 103] width 63 height 23
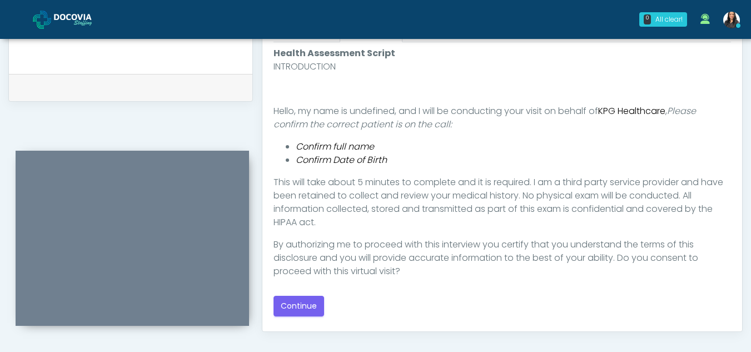
scroll to position [526, 0]
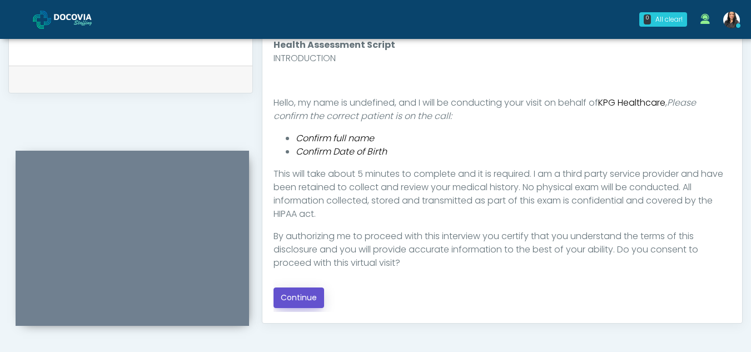
click at [313, 291] on button "Continue" at bounding box center [299, 298] width 51 height 21
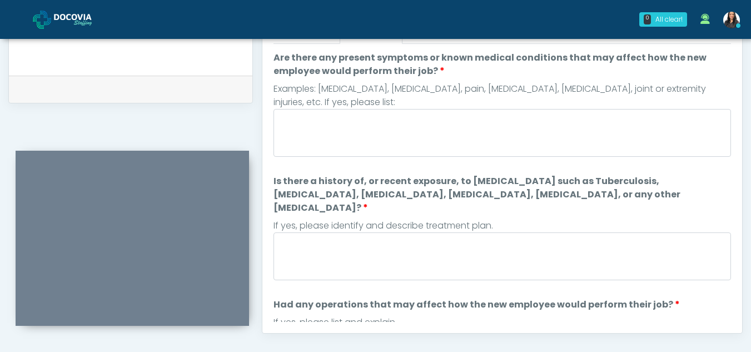
scroll to position [487, 0]
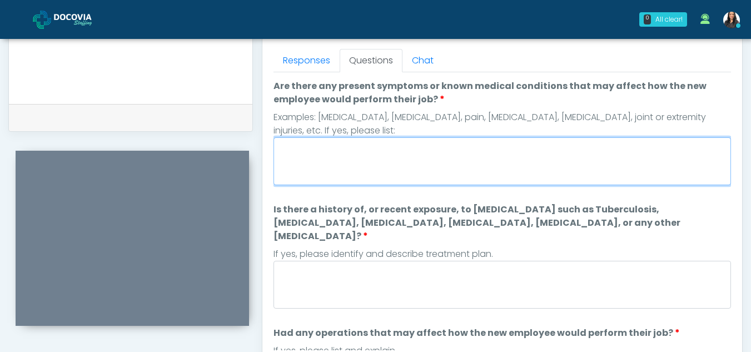
click at [353, 165] on textarea "Are there any present symptoms or known medical conditions that may affect how …" at bounding box center [503, 161] width 458 height 48
type textarea "**"
